Goal: Transaction & Acquisition: Purchase product/service

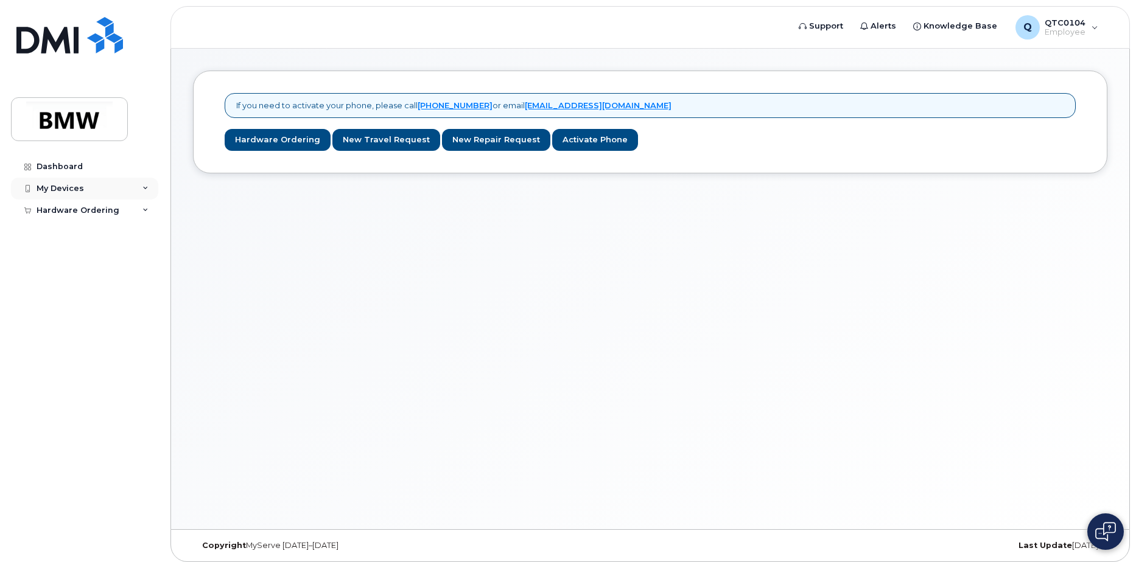
click at [137, 188] on div "My Devices" at bounding box center [84, 189] width 147 height 22
click at [135, 234] on div "Hardware Ordering" at bounding box center [84, 234] width 147 height 22
click at [100, 287] on link "New Order" at bounding box center [95, 279] width 126 height 23
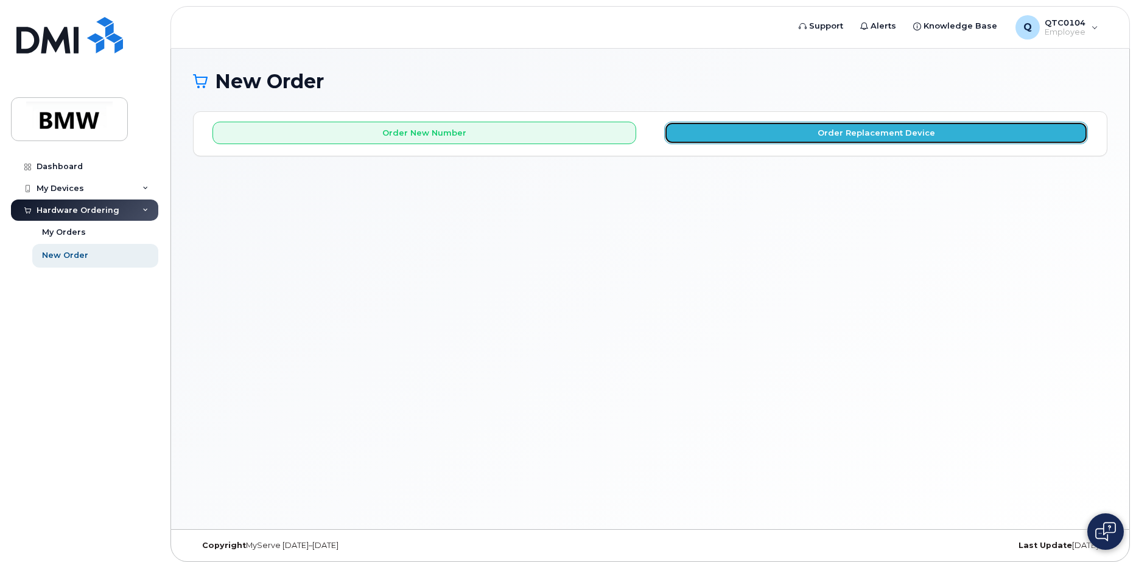
click at [806, 131] on button "Order Replacement Device" at bounding box center [876, 133] width 424 height 23
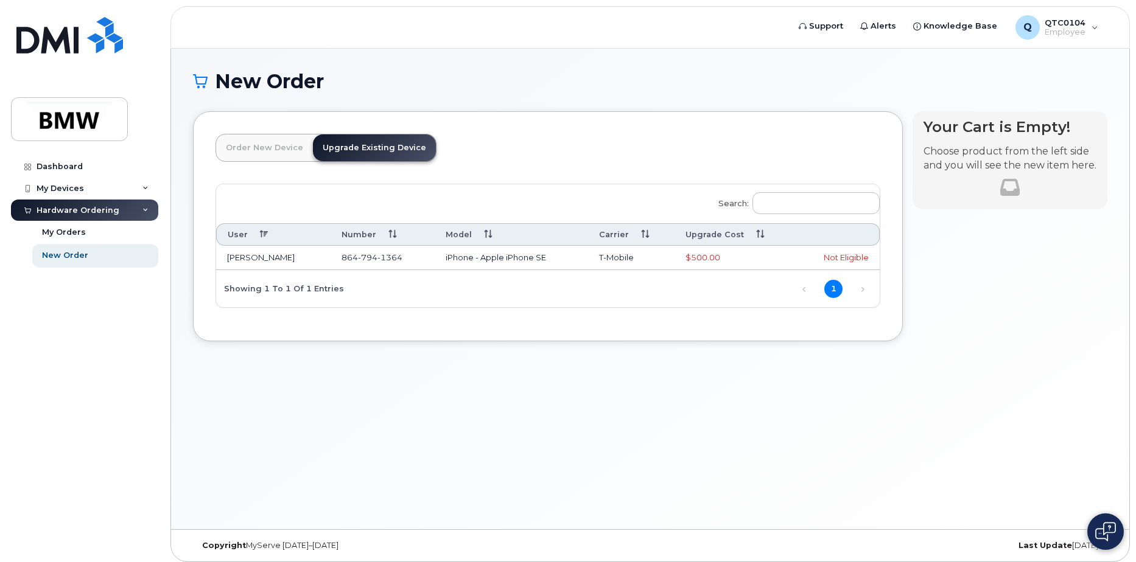
click at [273, 159] on link "Order New Device" at bounding box center [264, 147] width 97 height 27
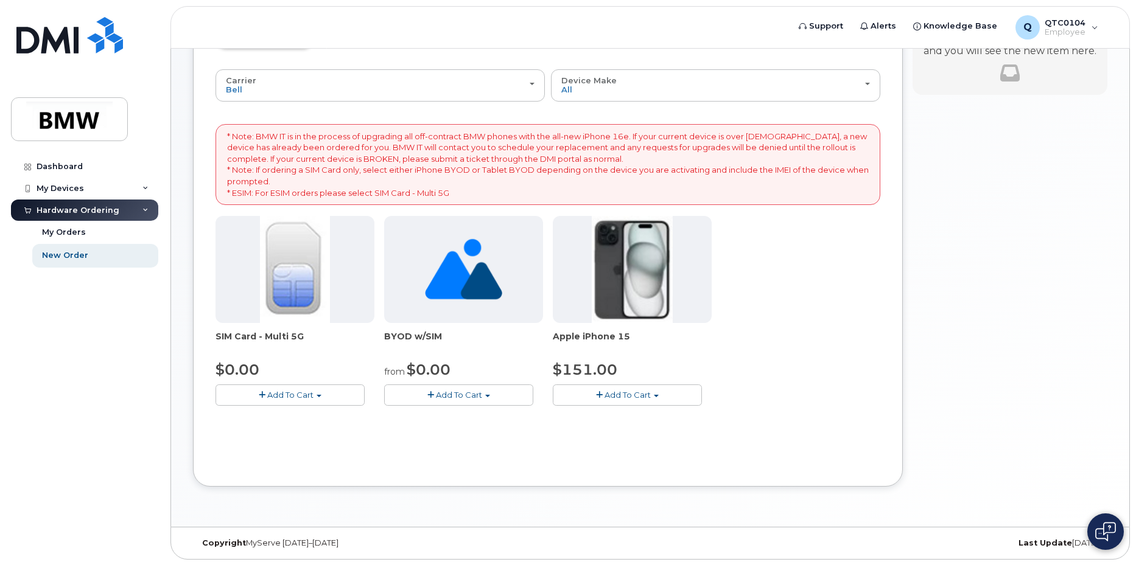
scroll to position [118, 0]
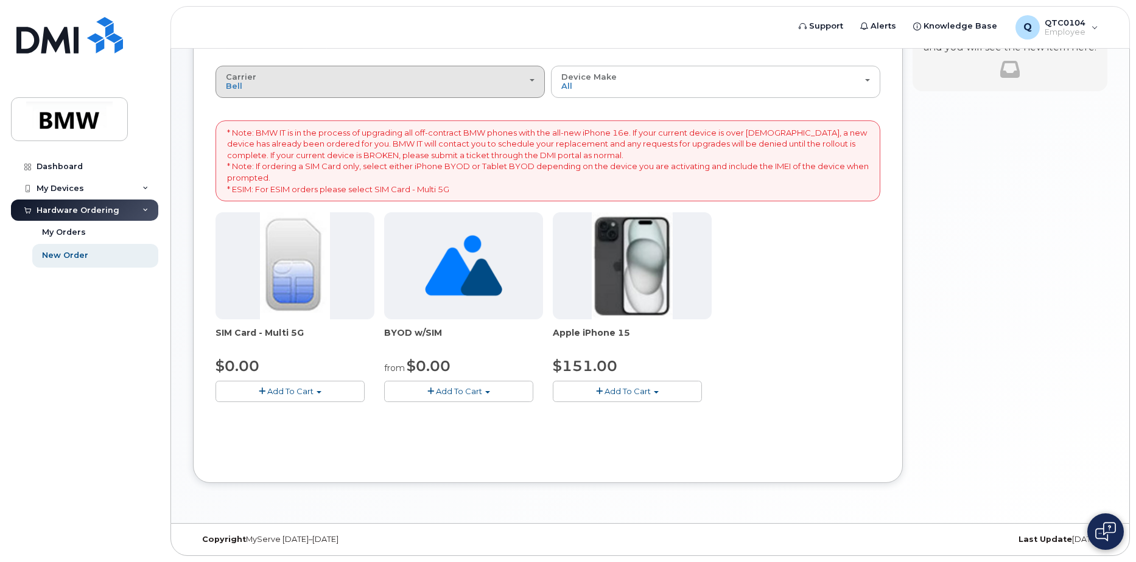
click at [413, 86] on div "Carrier Bell T-Mobile" at bounding box center [380, 81] width 309 height 19
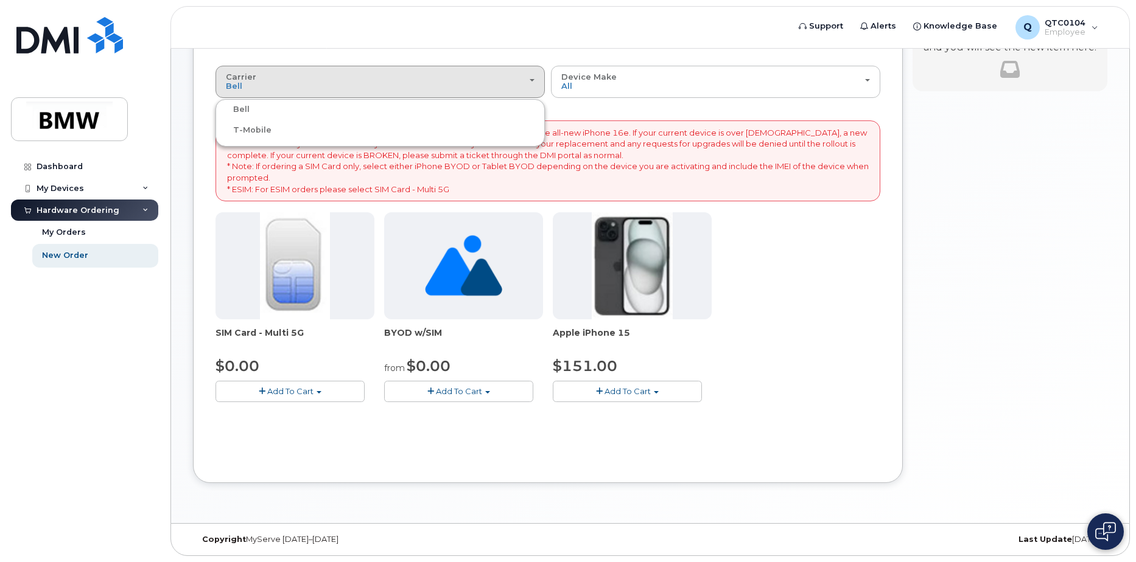
click at [246, 128] on label "T-Mobile" at bounding box center [244, 130] width 53 height 15
click at [0, 0] on input "T-Mobile" at bounding box center [0, 0] width 0 height 0
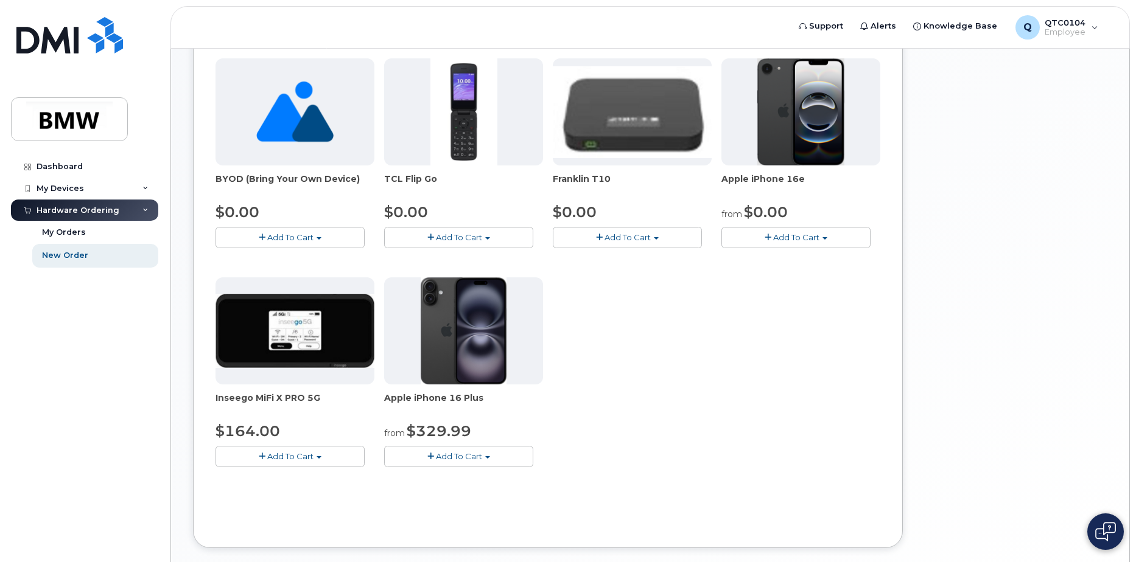
scroll to position [155, 0]
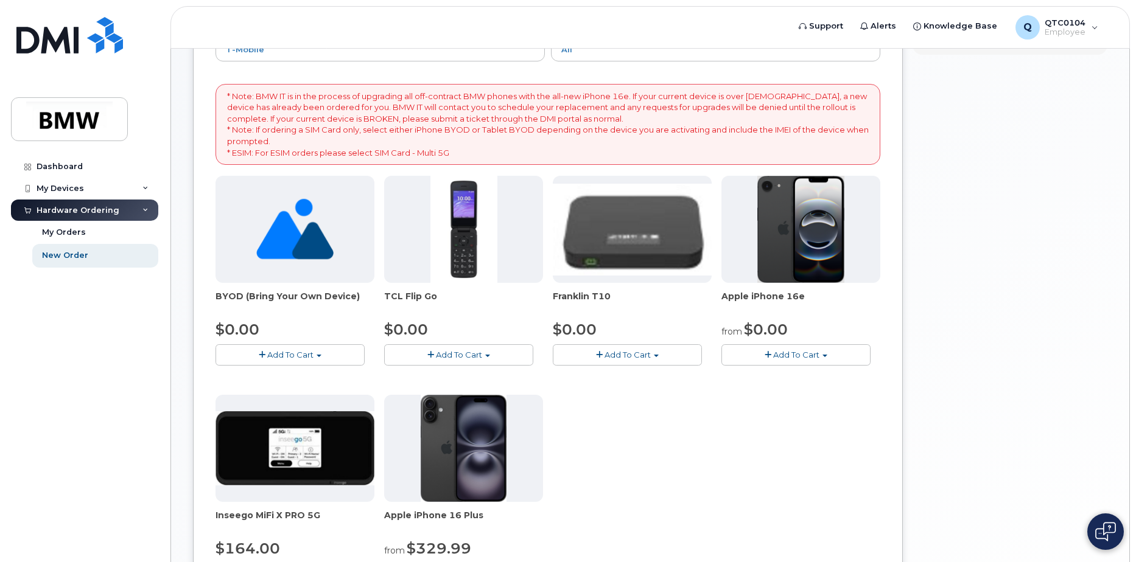
click at [837, 360] on button "Add To Cart" at bounding box center [795, 354] width 149 height 21
click at [821, 381] on link "$0.00 - 30 Month Activation (128GB)" at bounding box center [811, 377] width 175 height 15
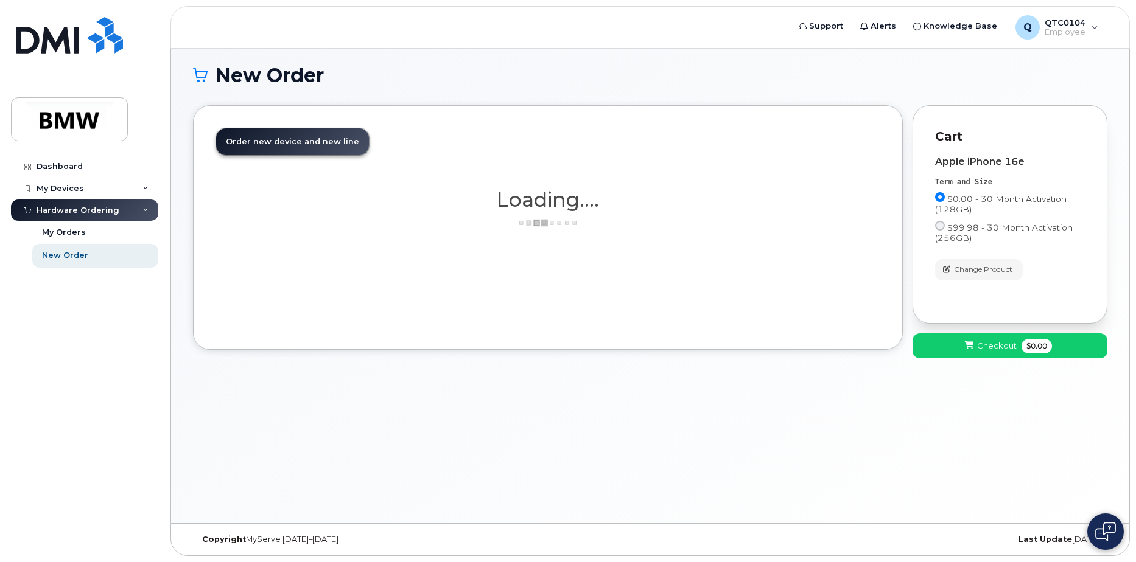
scroll to position [6, 0]
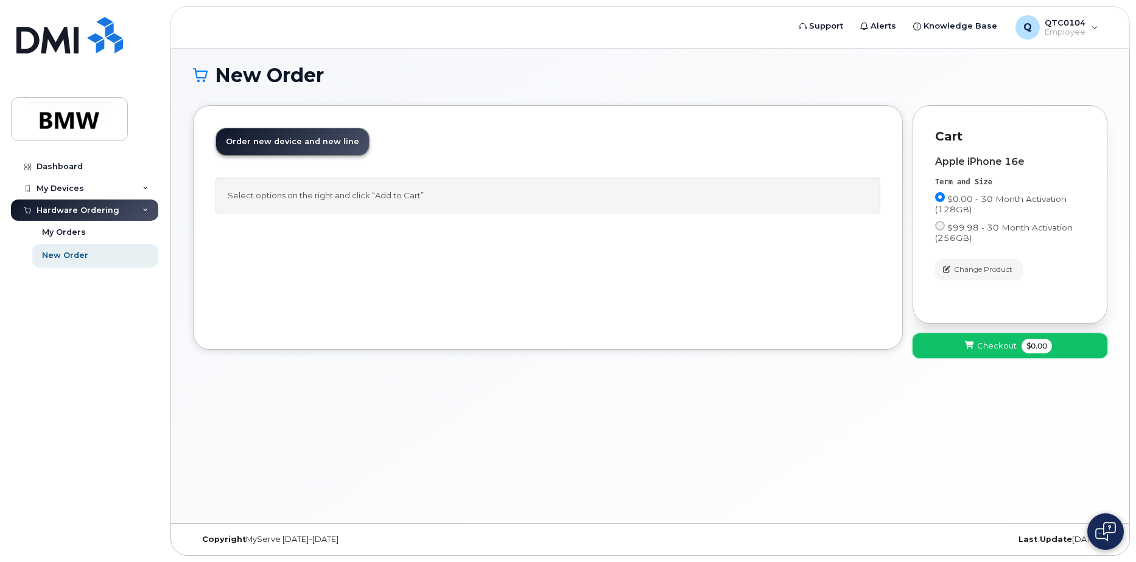
click at [1016, 347] on button "Checkout $0.00" at bounding box center [1009, 345] width 195 height 25
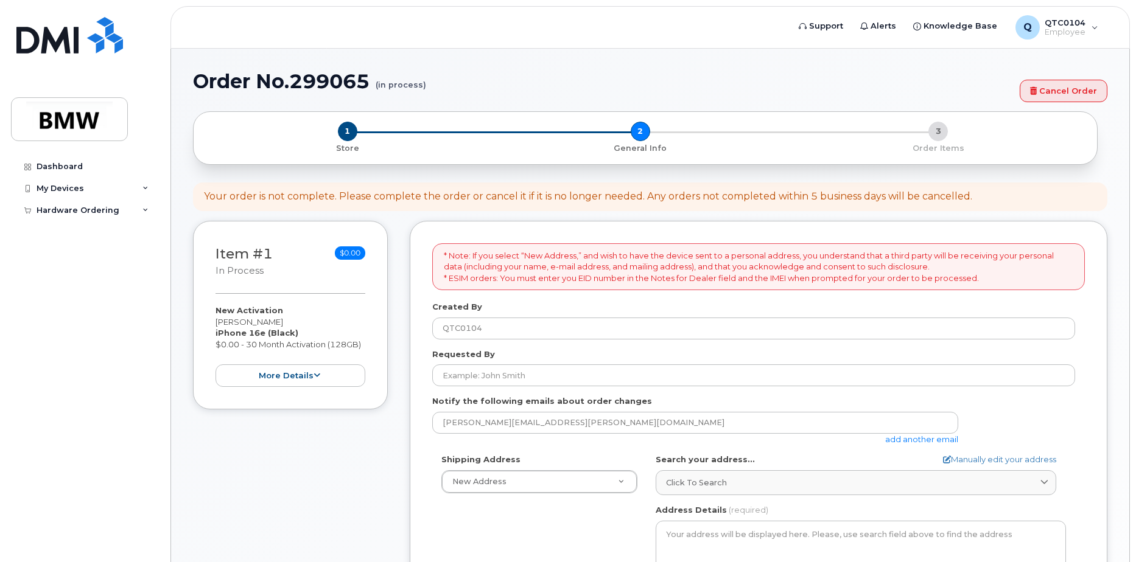
select select
drag, startPoint x: 1066, startPoint y: 94, endPoint x: 630, endPoint y: 37, distance: 440.0
click at [1066, 94] on link "Cancel Order" at bounding box center [1063, 91] width 88 height 23
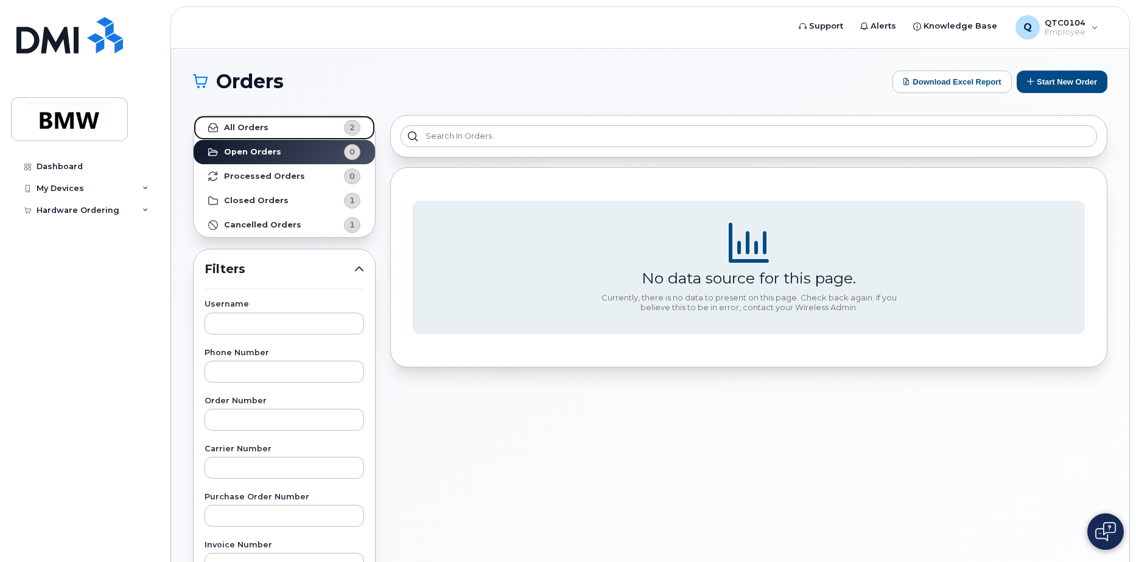
click at [312, 125] on link "All Orders 2" at bounding box center [284, 128] width 181 height 24
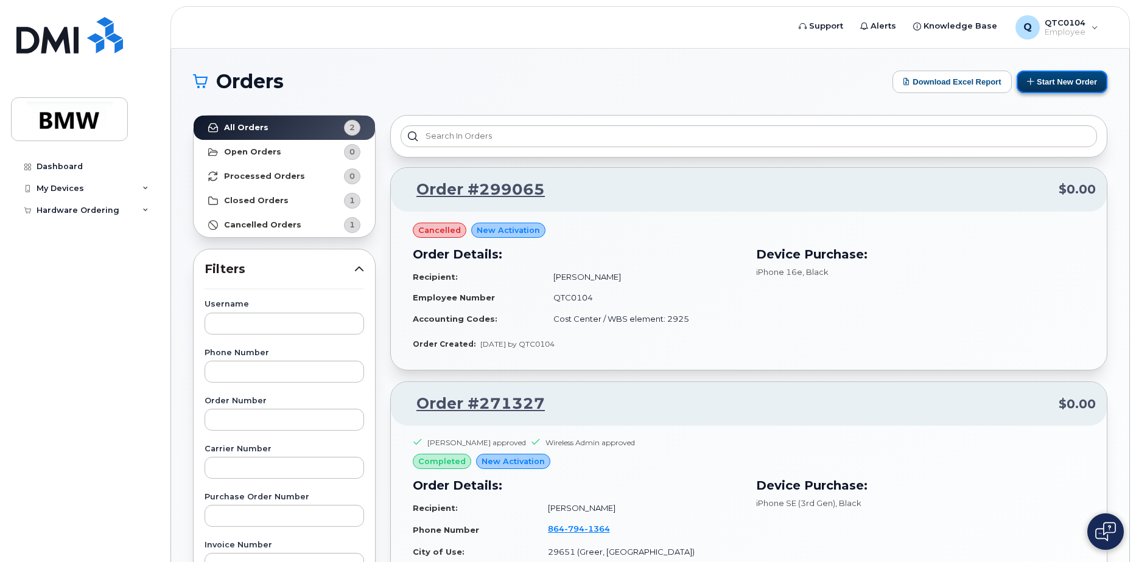
click at [1042, 87] on button "Start New Order" at bounding box center [1061, 82] width 91 height 23
